Goal: Navigation & Orientation: Find specific page/section

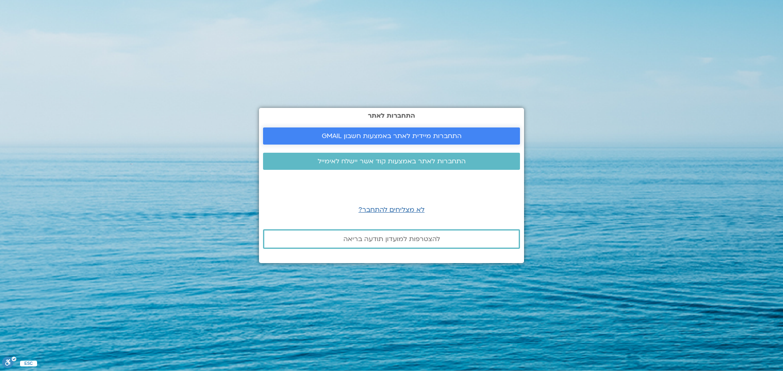
click at [414, 139] on span "התחברות מיידית לאתר באמצעות חשבון GMAIL" at bounding box center [392, 135] width 140 height 7
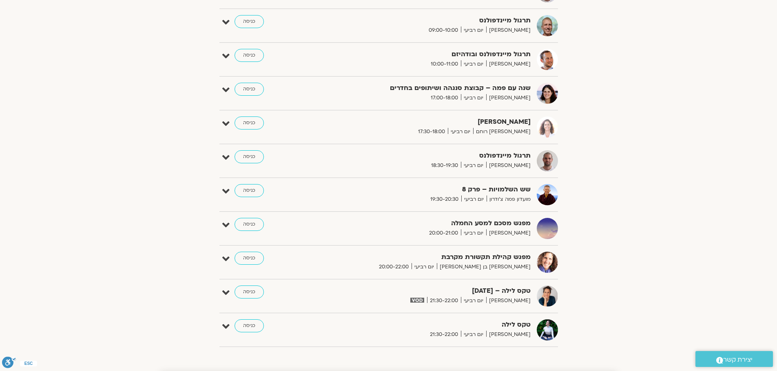
scroll to position [530, 0]
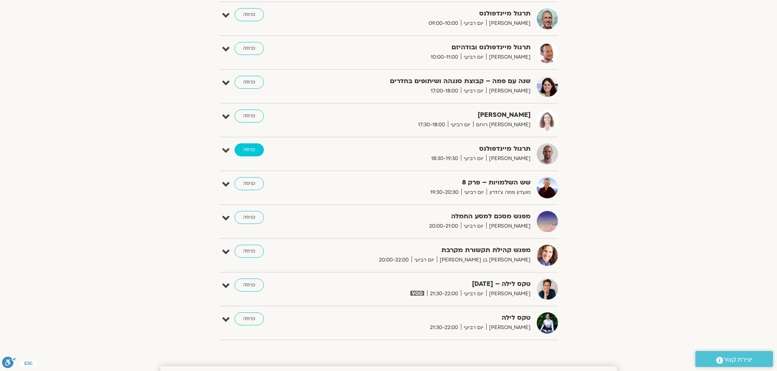
click at [246, 146] on link "כניסה" at bounding box center [248, 149] width 29 height 13
